Goal: Transaction & Acquisition: Purchase product/service

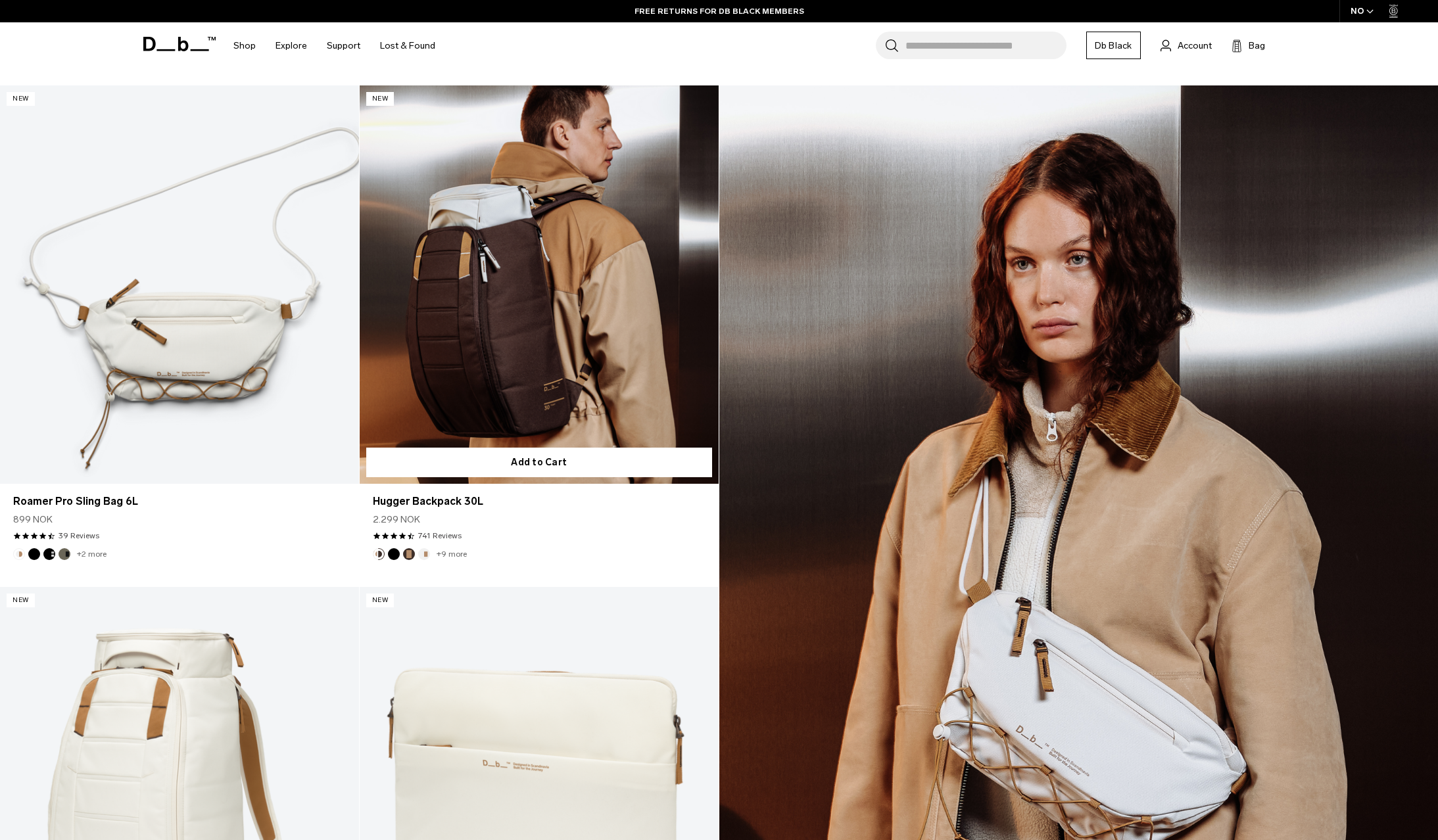
scroll to position [1841, 0]
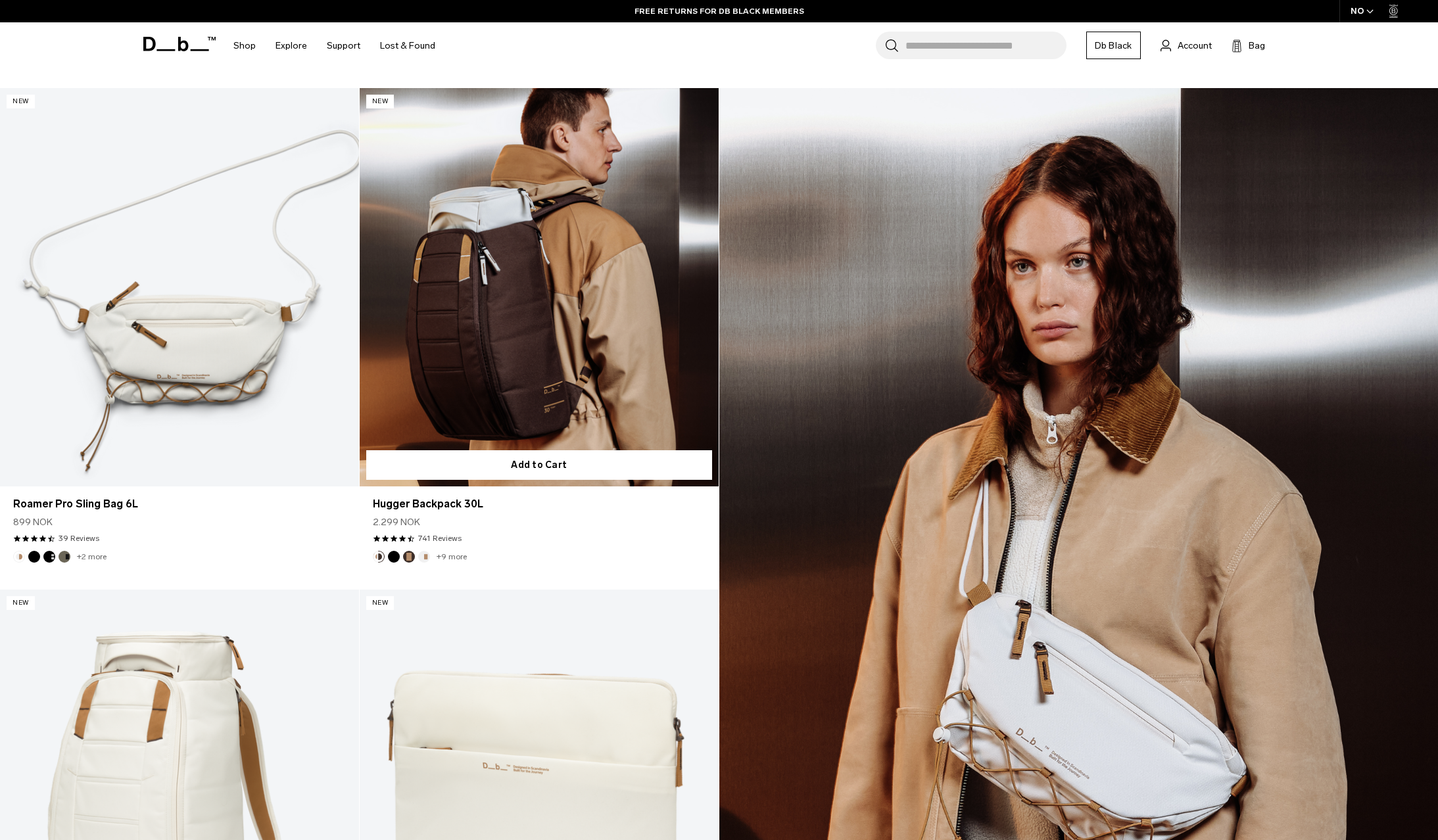
click at [542, 391] on link "Hugger Backpack 30L" at bounding box center [538, 287] width 359 height 399
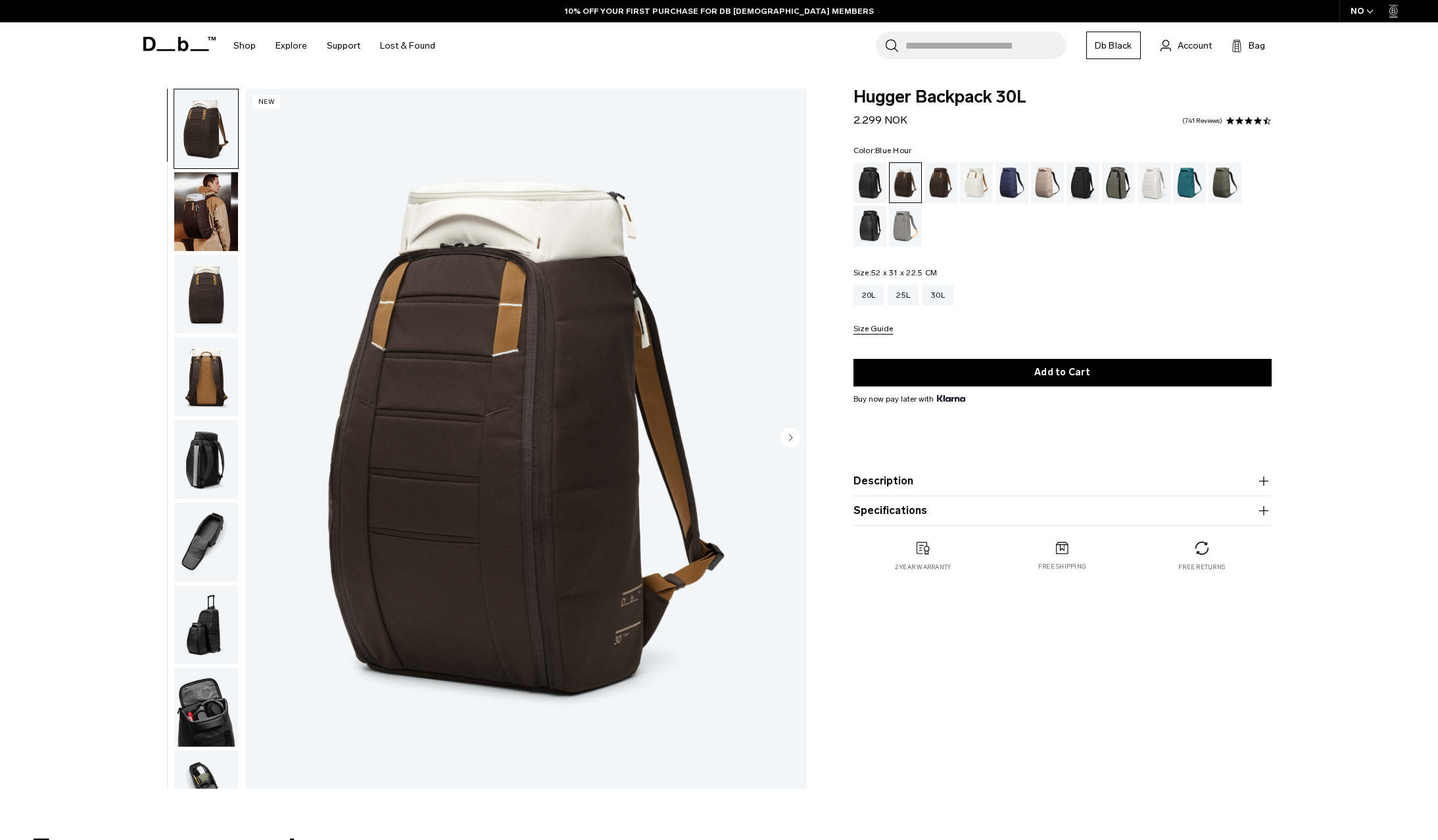
click at [1005, 183] on div "Blue Hour" at bounding box center [1012, 183] width 34 height 40
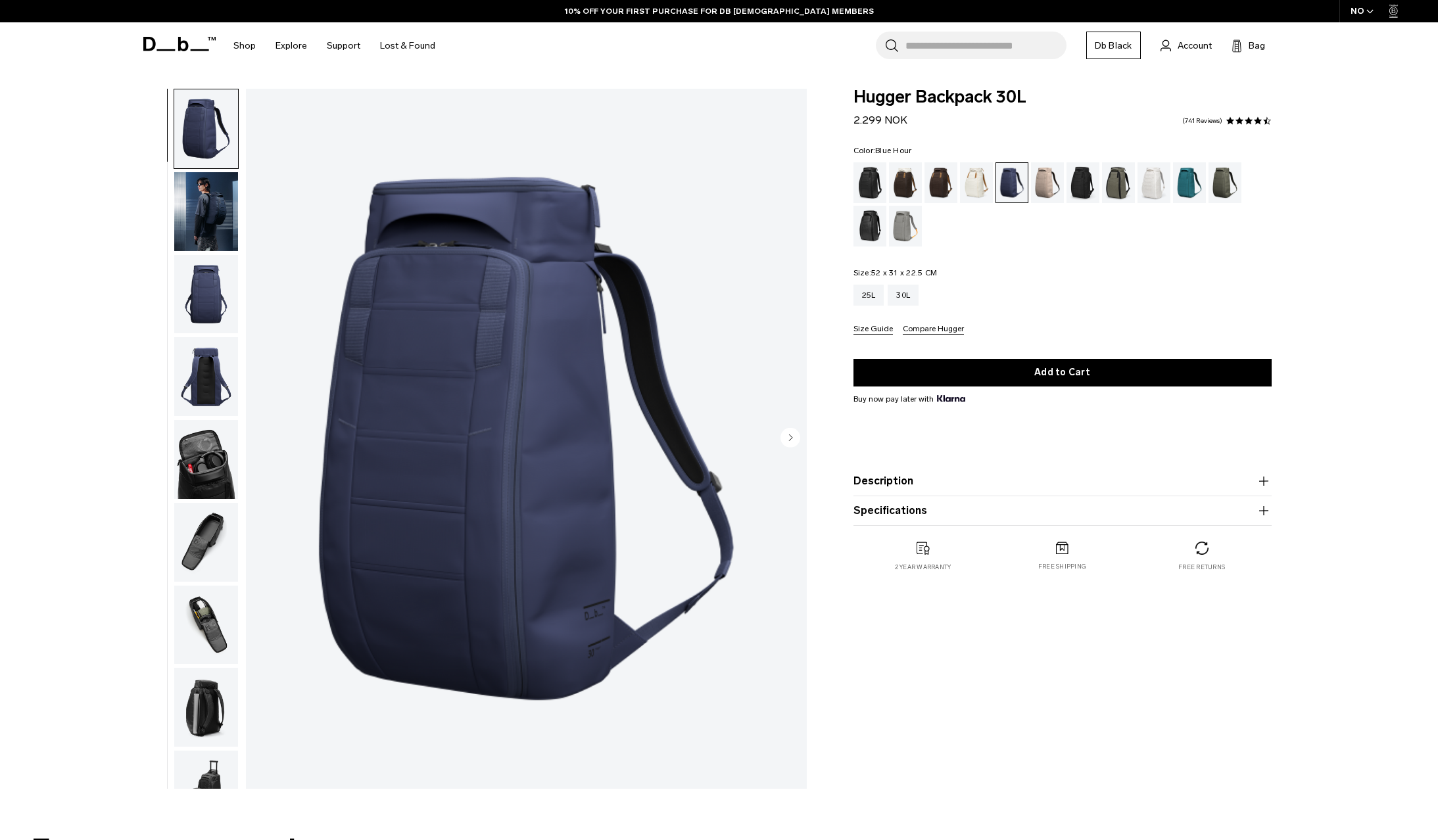
click at [1261, 482] on icon "button" at bounding box center [1263, 481] width 9 height 1
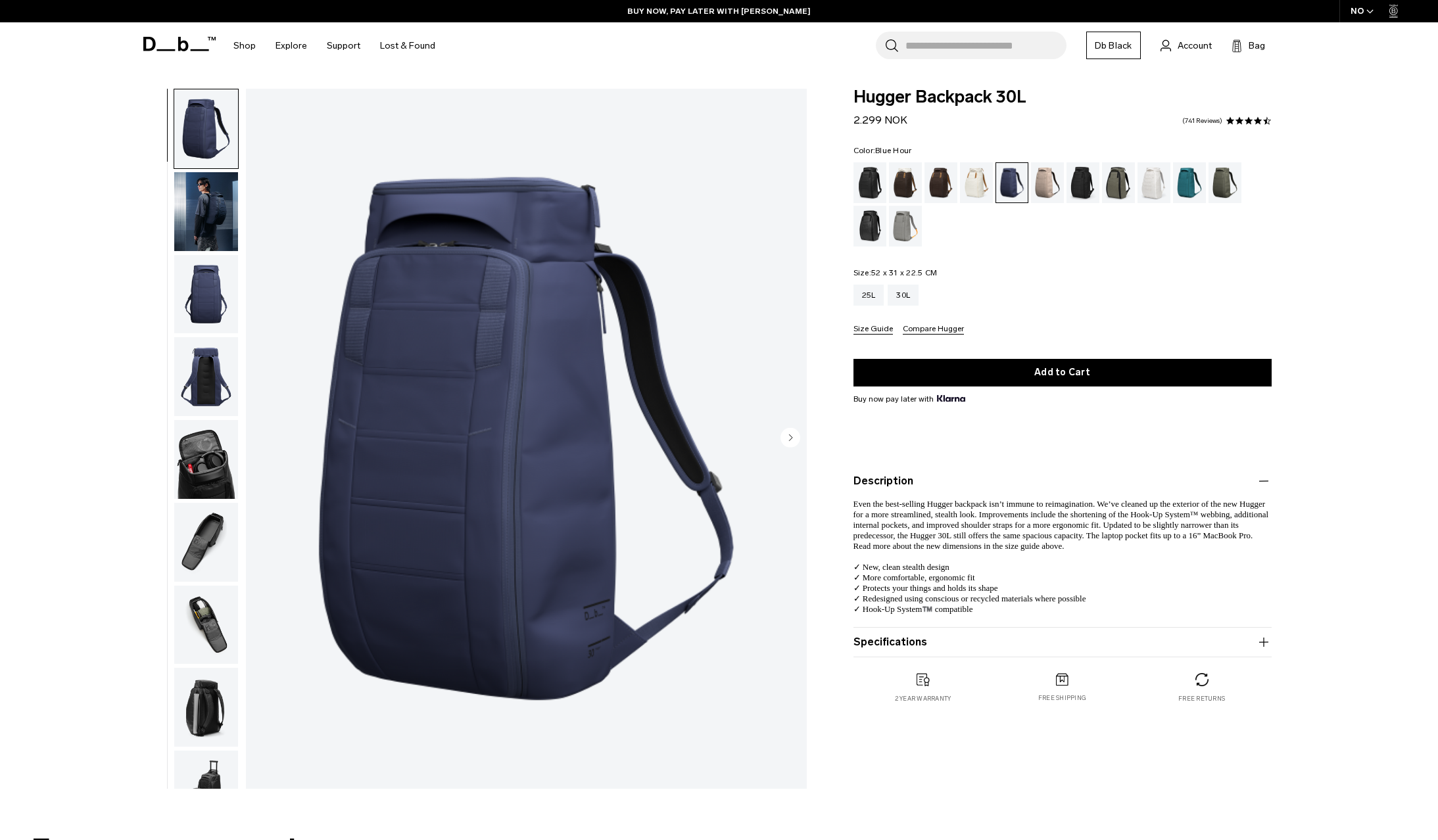
click at [1262, 643] on icon "button" at bounding box center [1263, 642] width 9 height 1
click at [589, 441] on img "1 / 10" at bounding box center [526, 439] width 561 height 700
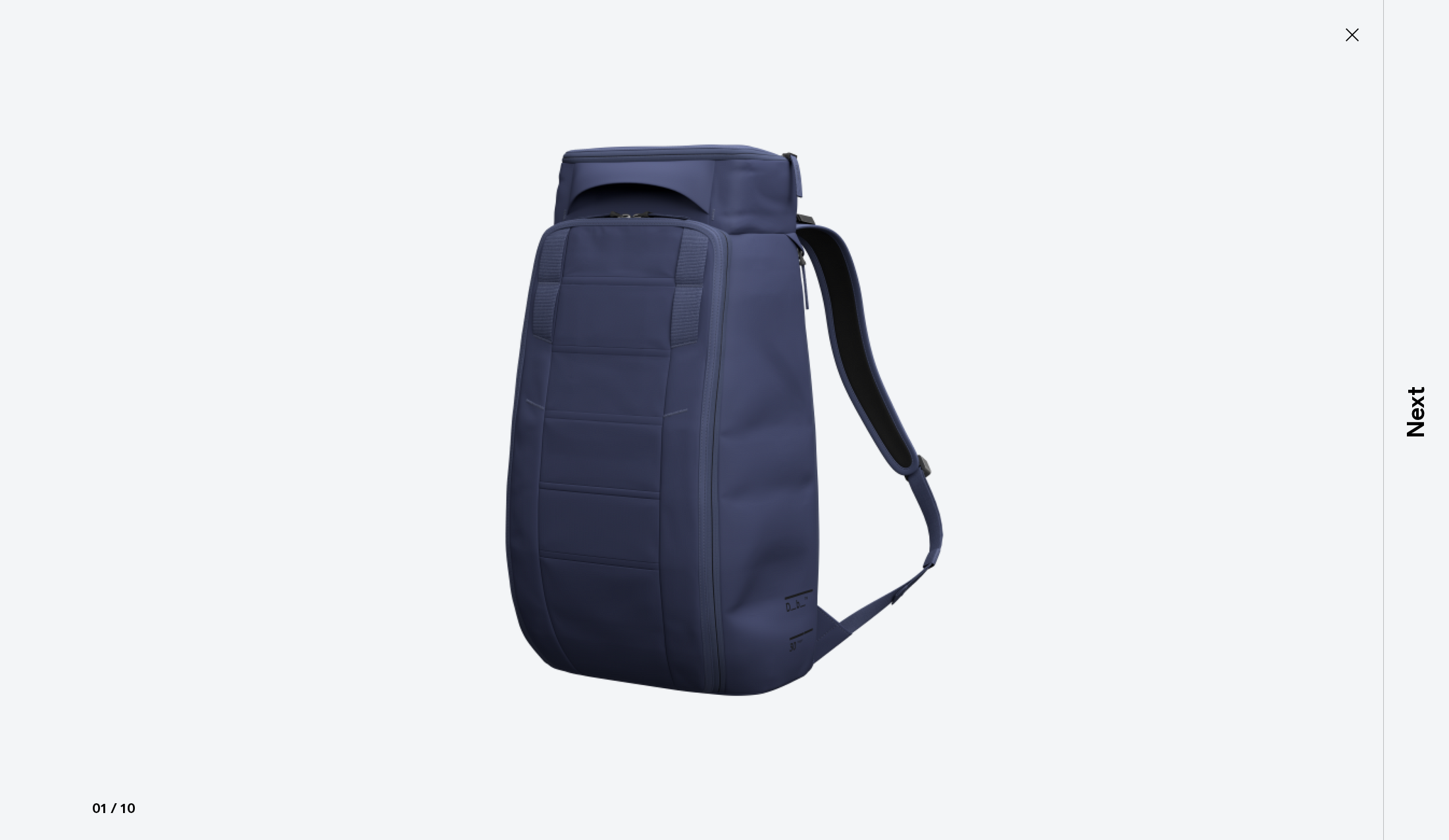
click at [1348, 40] on icon at bounding box center [1352, 34] width 13 height 13
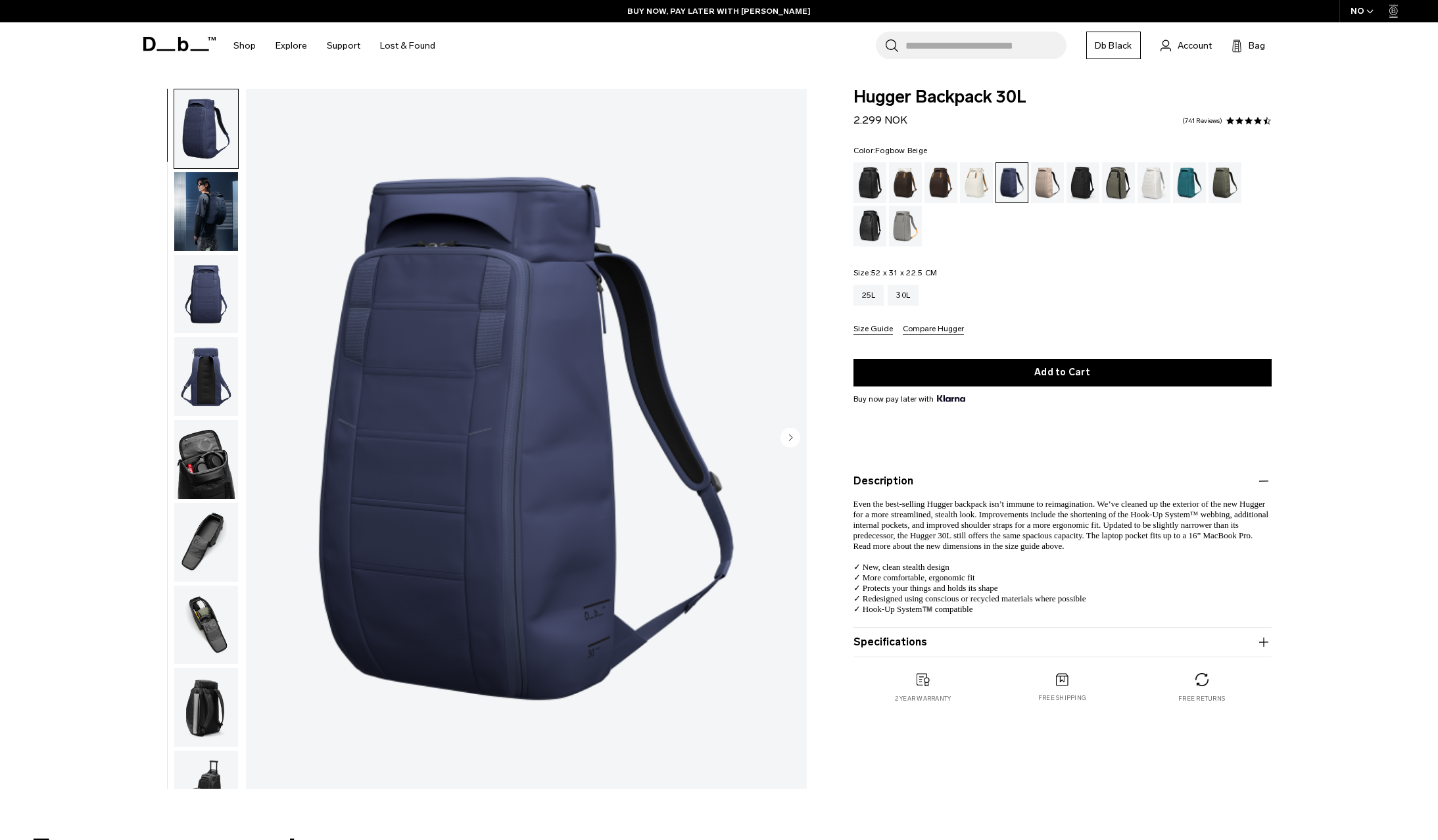
click at [1040, 190] on div "Fogbow Beige" at bounding box center [1048, 183] width 34 height 40
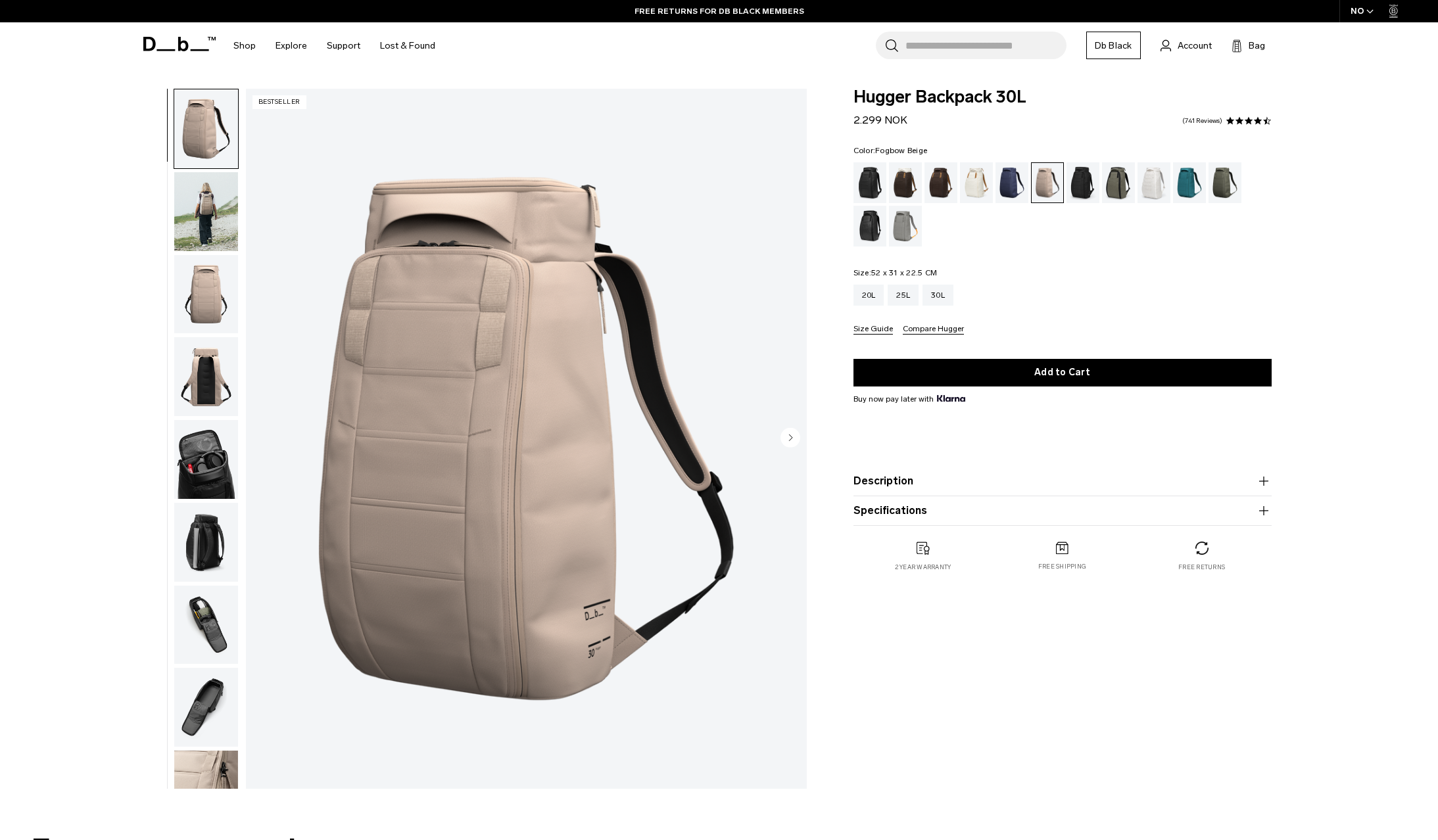
click at [537, 509] on img "1 / 10" at bounding box center [526, 439] width 561 height 700
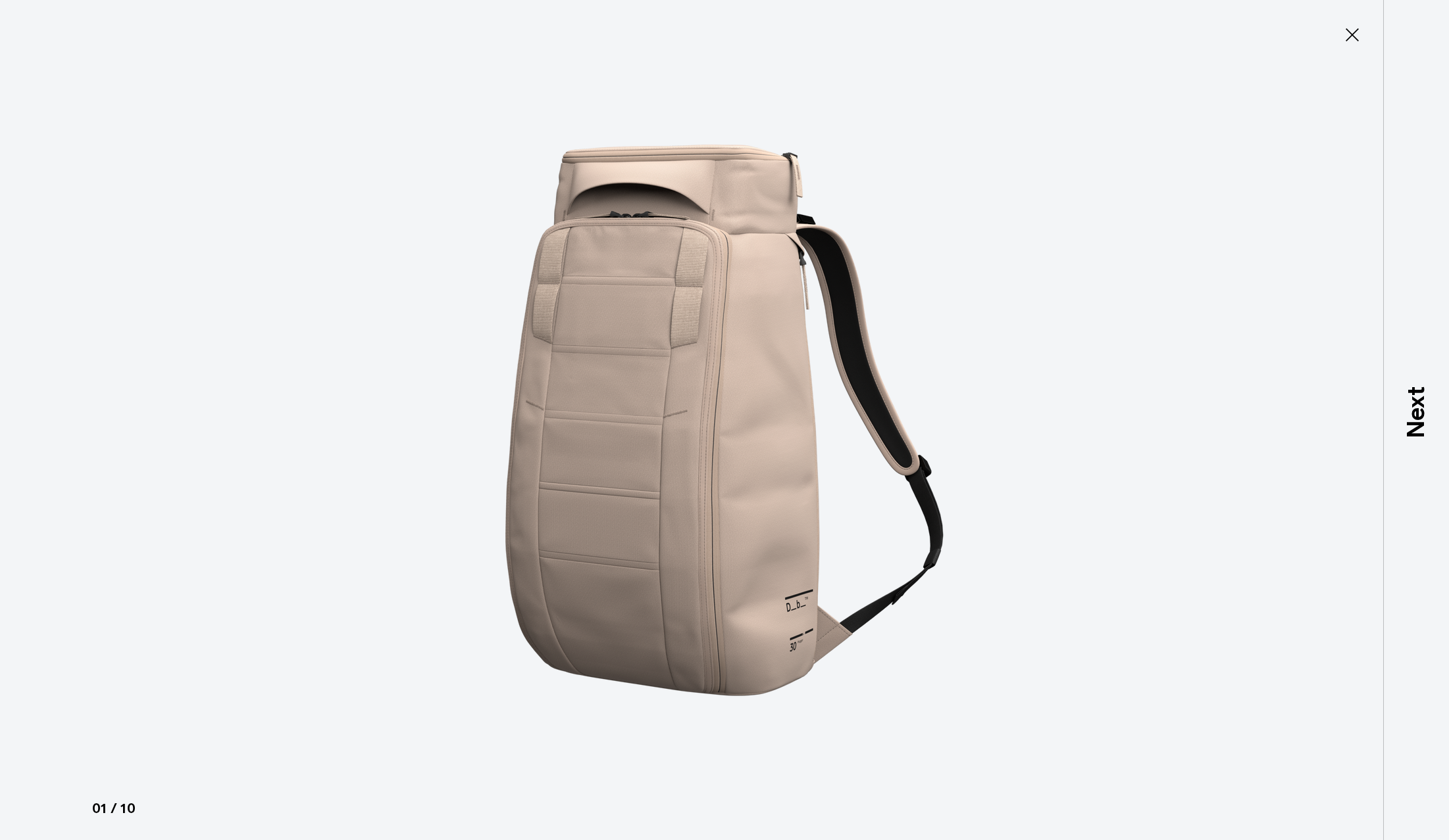
drag, startPoint x: 1339, startPoint y: 30, endPoint x: 1349, endPoint y: 23, distance: 12.2
click at [1342, 28] on button "Close" at bounding box center [1352, 34] width 43 height 28
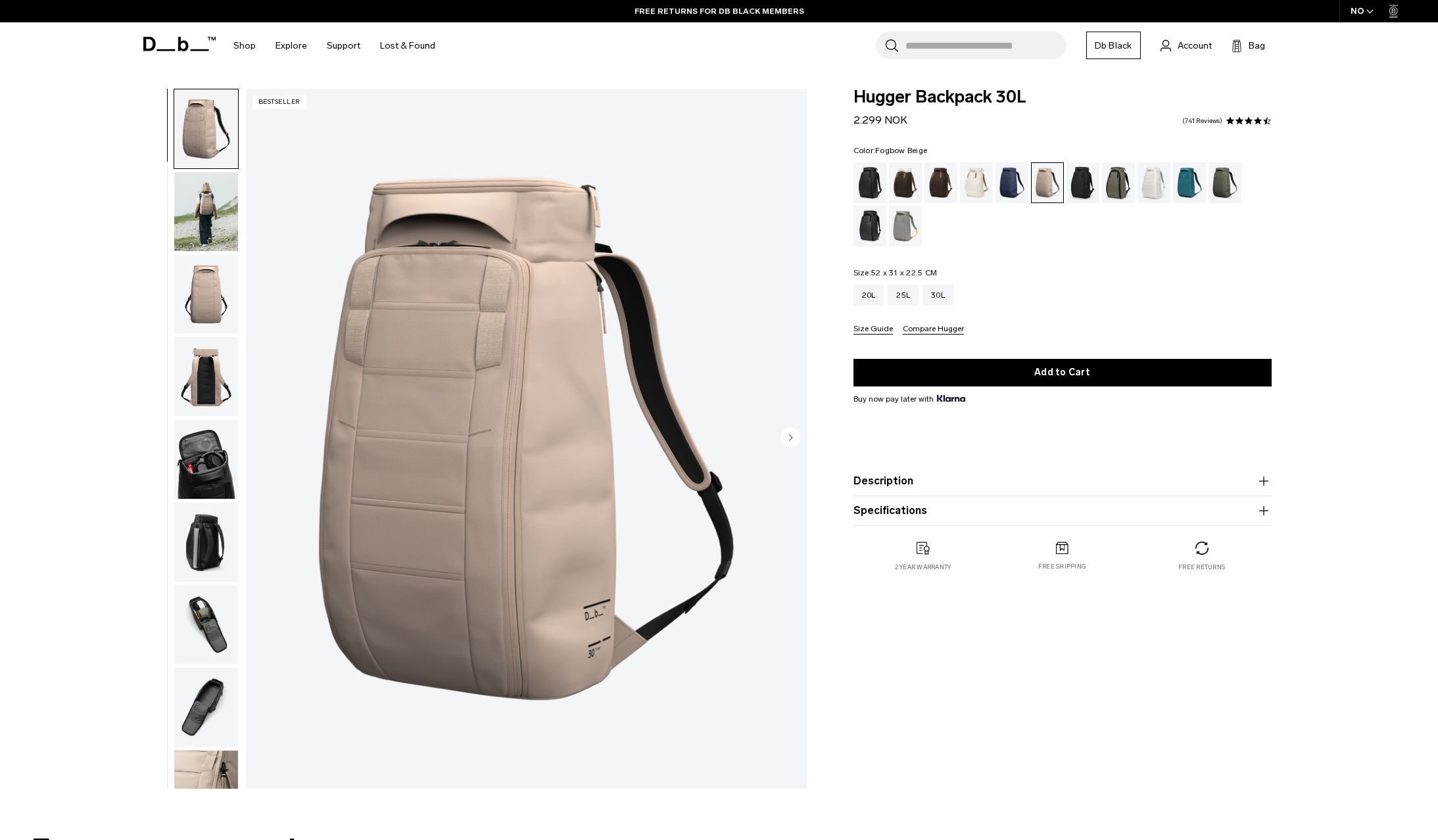
scroll to position [134, 0]
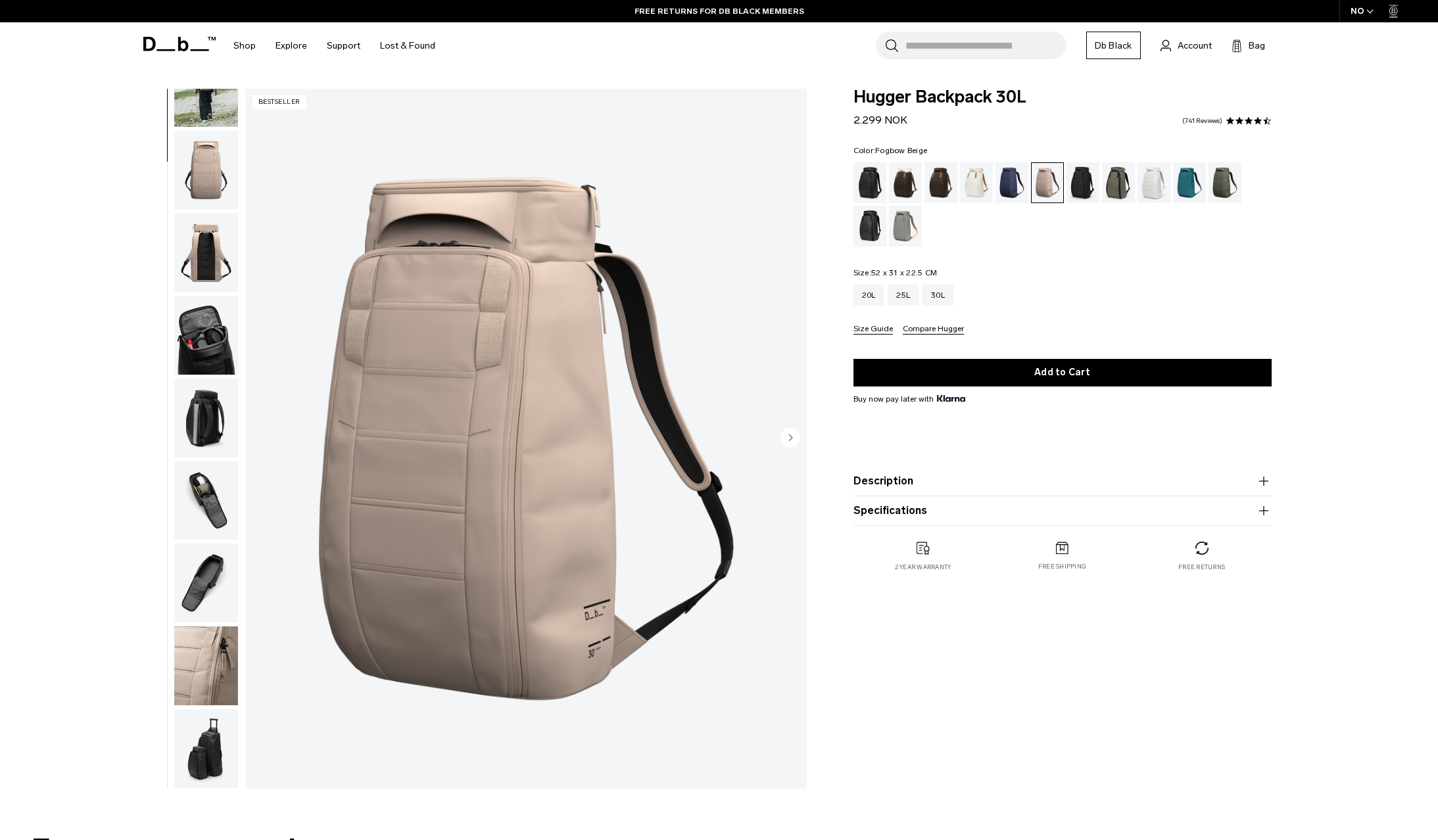
click at [219, 662] on img "button" at bounding box center [206, 666] width 64 height 79
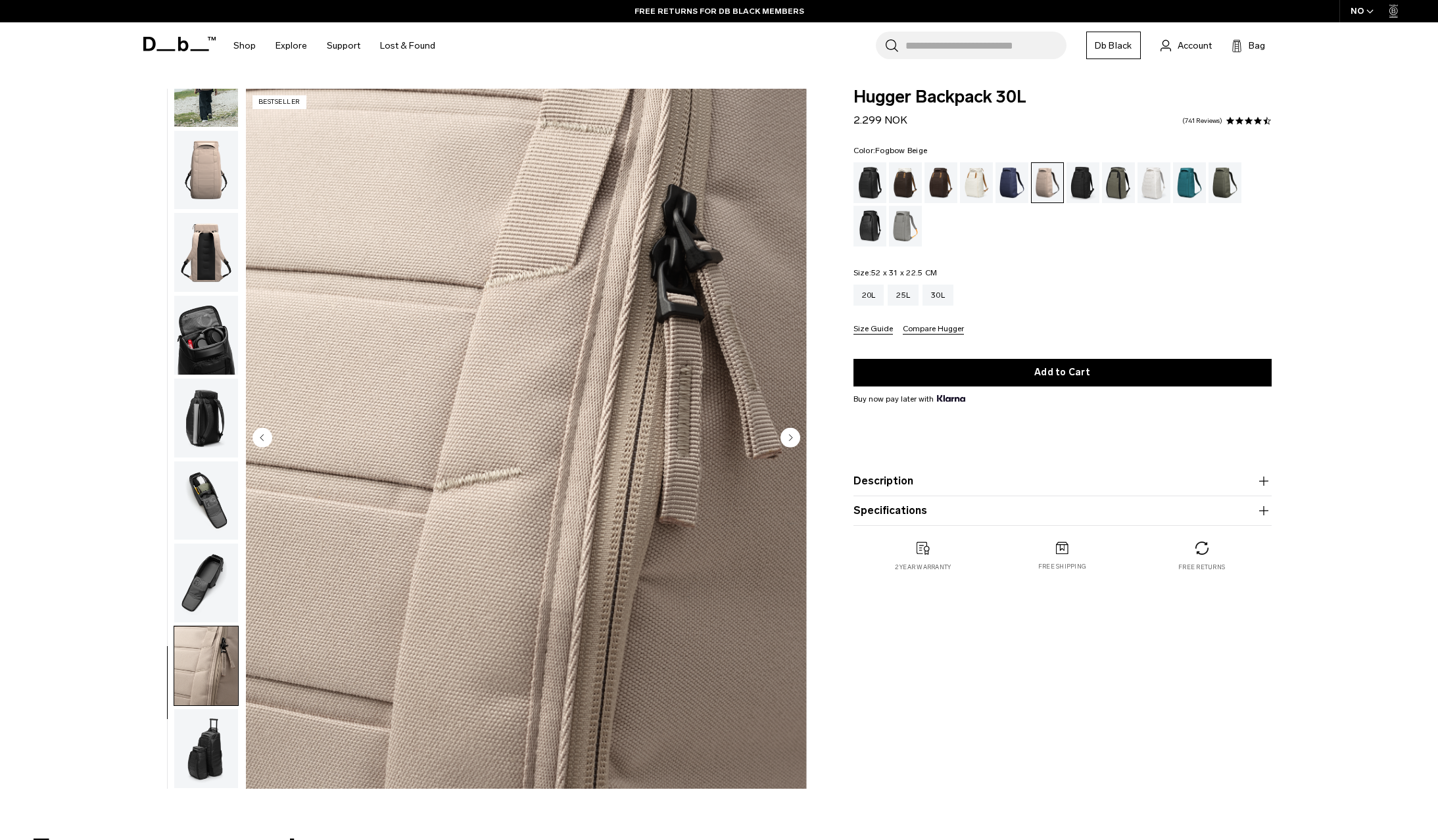
drag, startPoint x: 1052, startPoint y: 243, endPoint x: 1040, endPoint y: 212, distance: 33.2
click at [1046, 229] on div "Color: Fogbow Beige Out of stock Size: 52 x 31 x 22.5 CM Out of stock 20L 25L 3…" at bounding box center [1062, 240] width 418 height 188
click at [1018, 184] on div "Blue Hour" at bounding box center [1012, 183] width 34 height 40
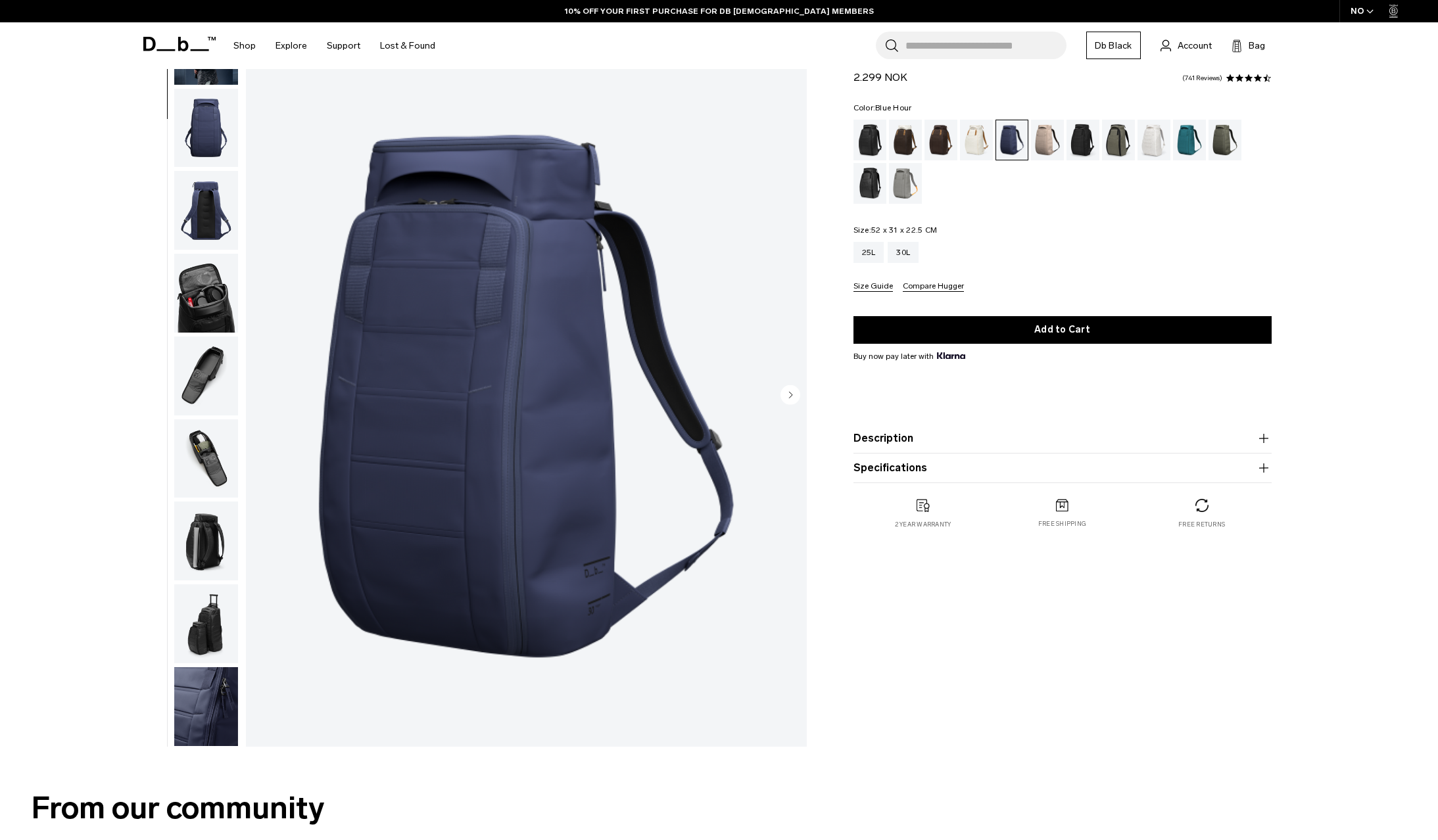
scroll to position [180, 0]
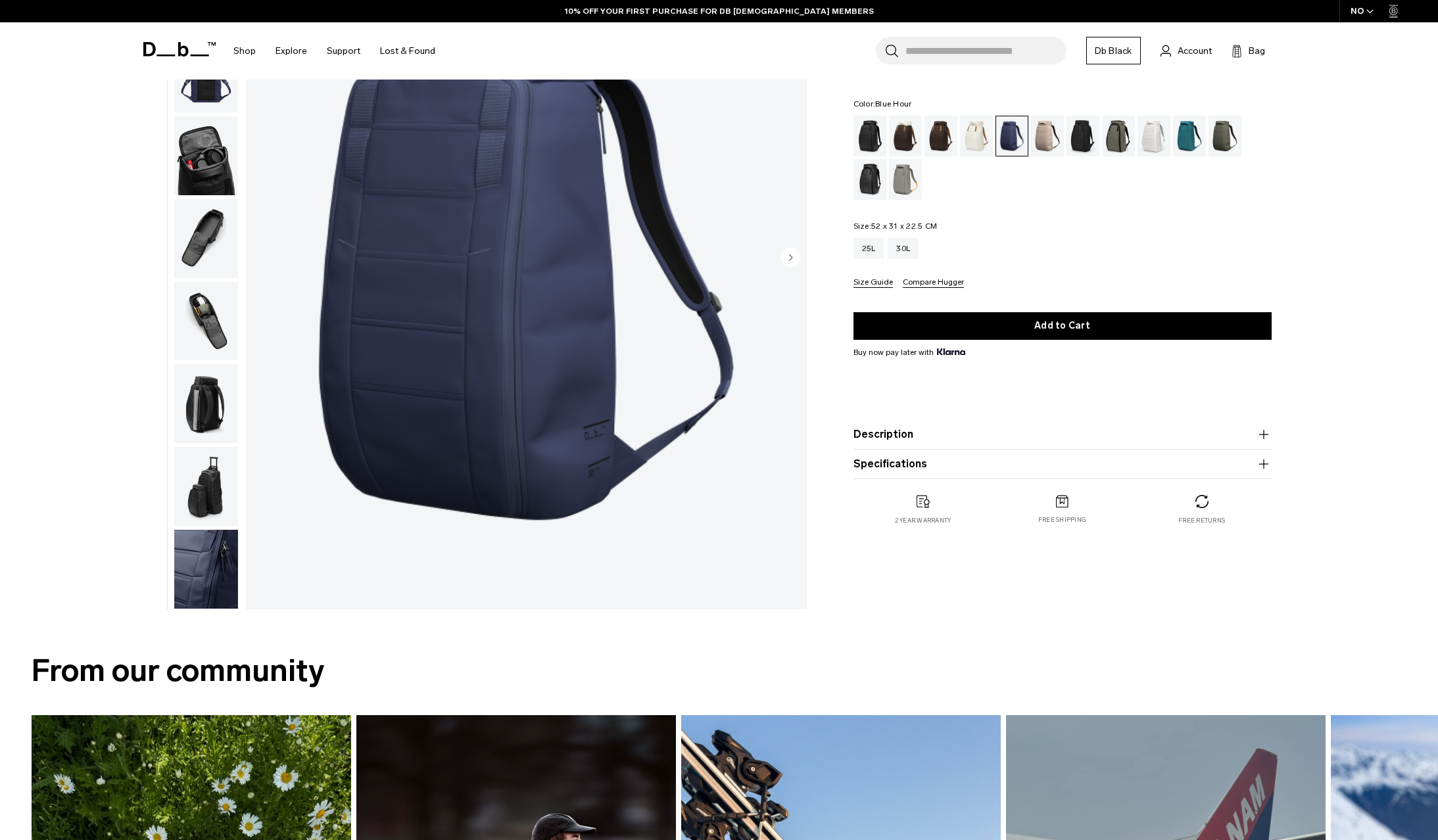
click at [215, 582] on img "button" at bounding box center [206, 569] width 64 height 79
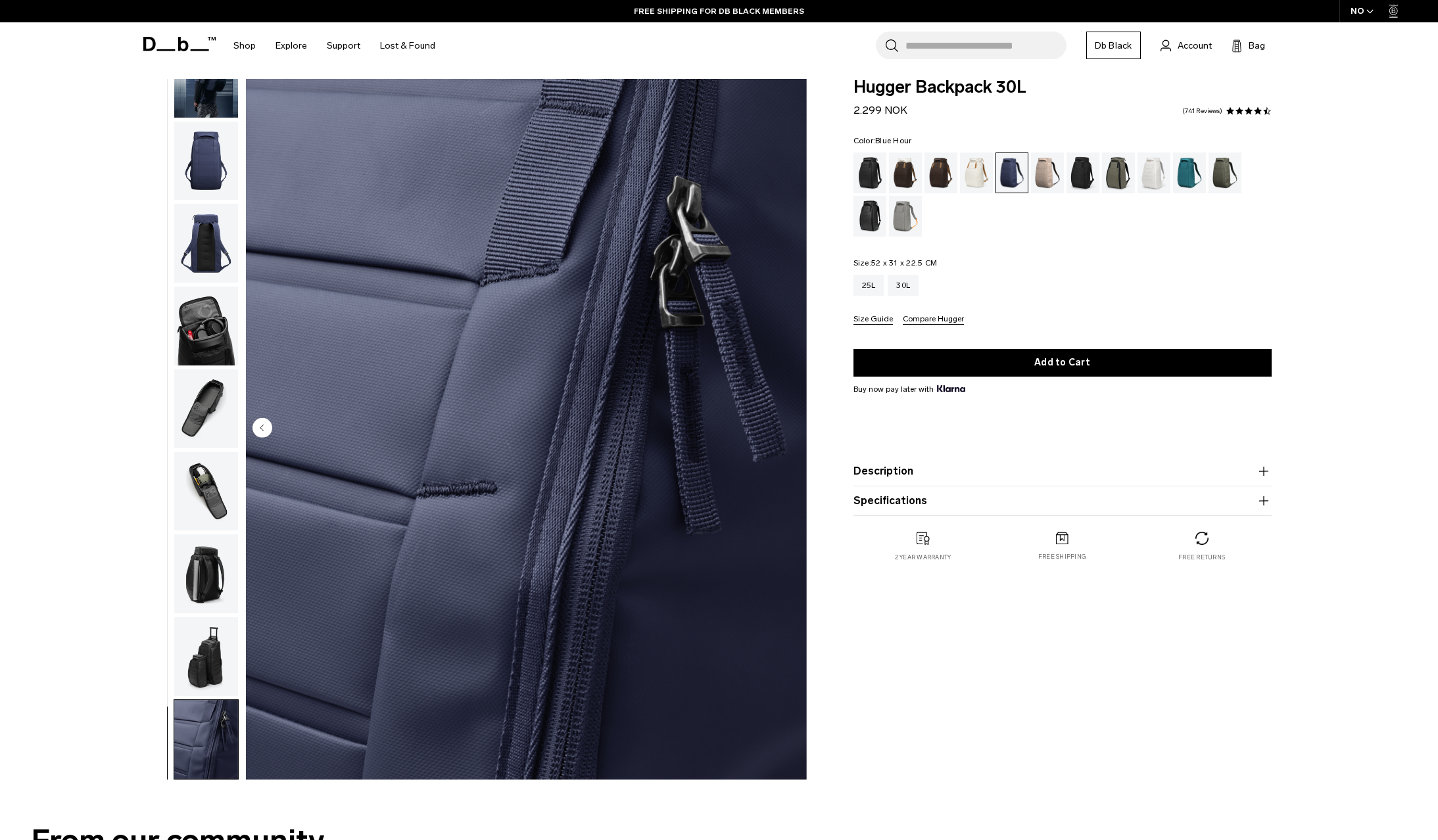
scroll to position [0, 0]
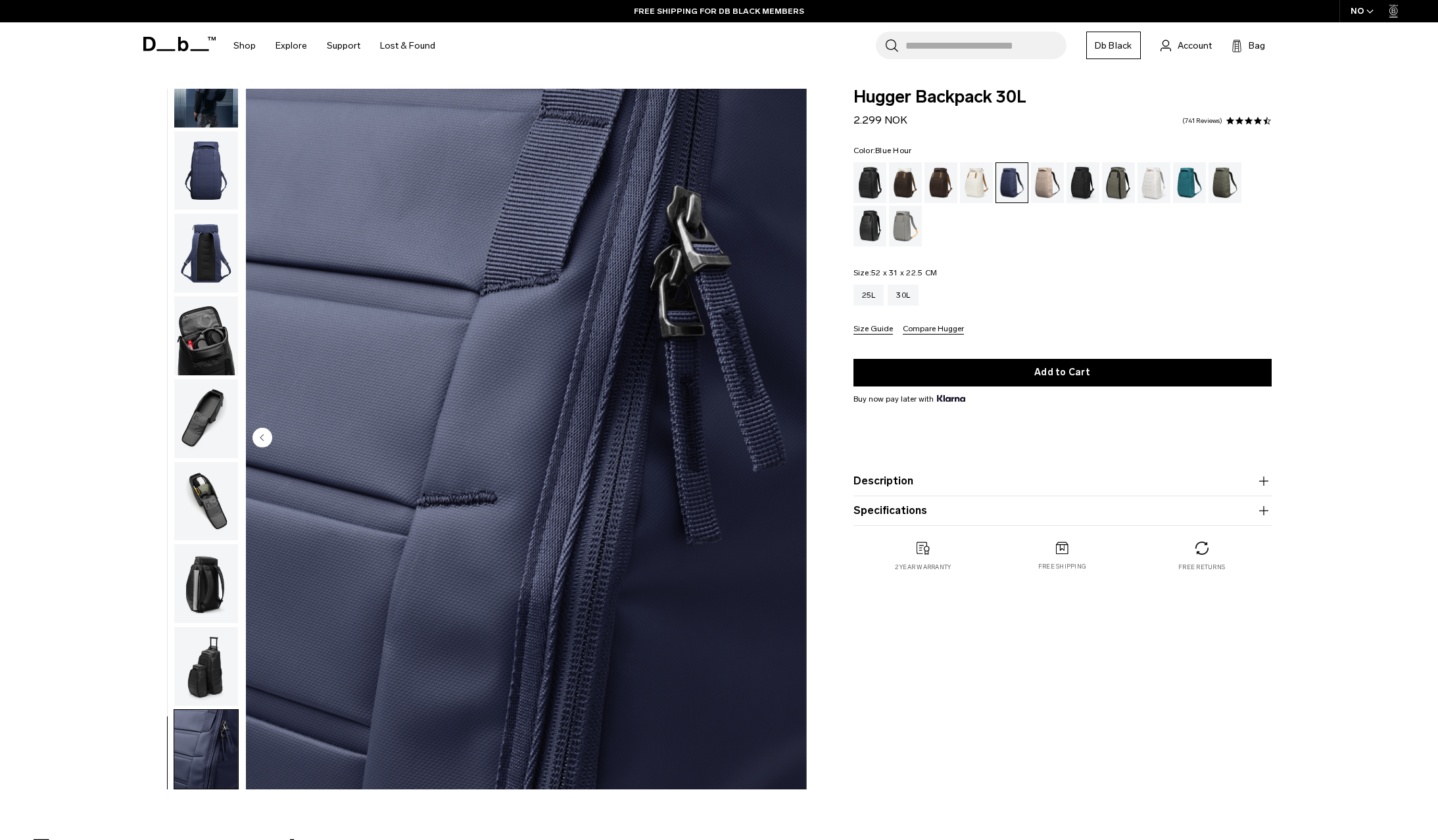
click at [1059, 246] on ul at bounding box center [1062, 205] width 418 height 84
click at [1224, 185] on div "Moss Green" at bounding box center [1225, 183] width 34 height 40
